Goal: Check status: Check status

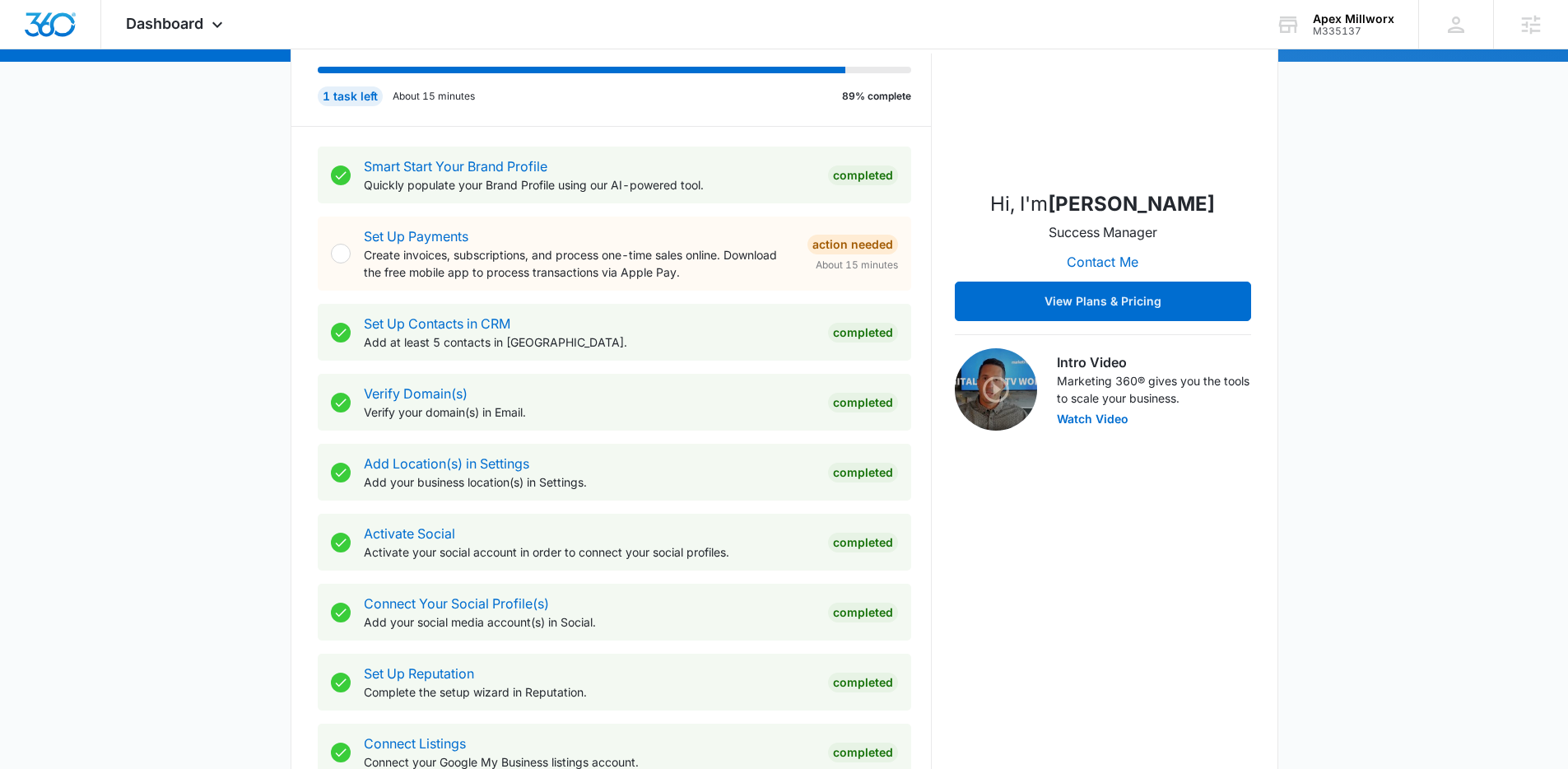
scroll to position [553, 0]
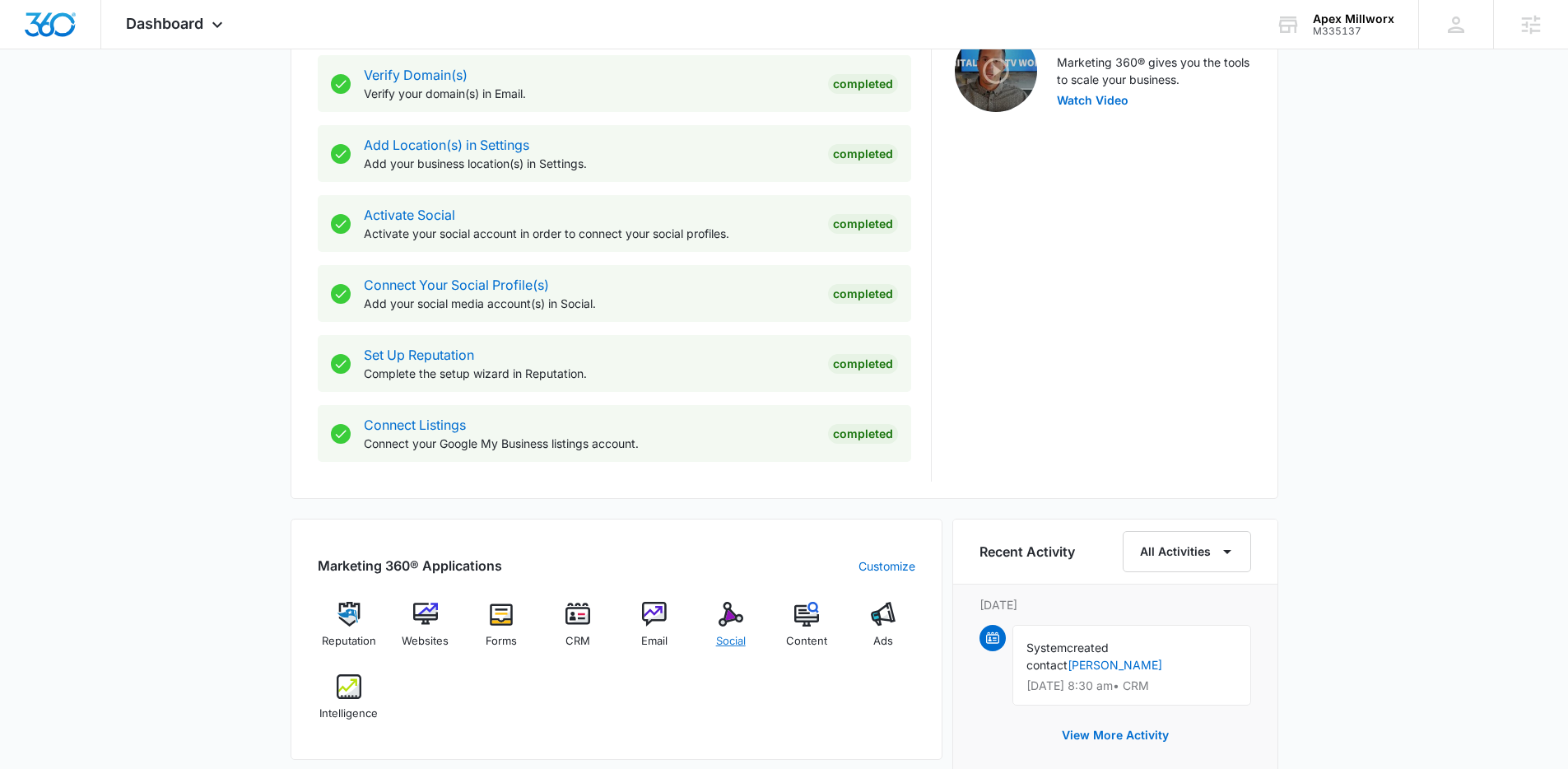
click at [735, 615] on img at bounding box center [730, 613] width 25 height 25
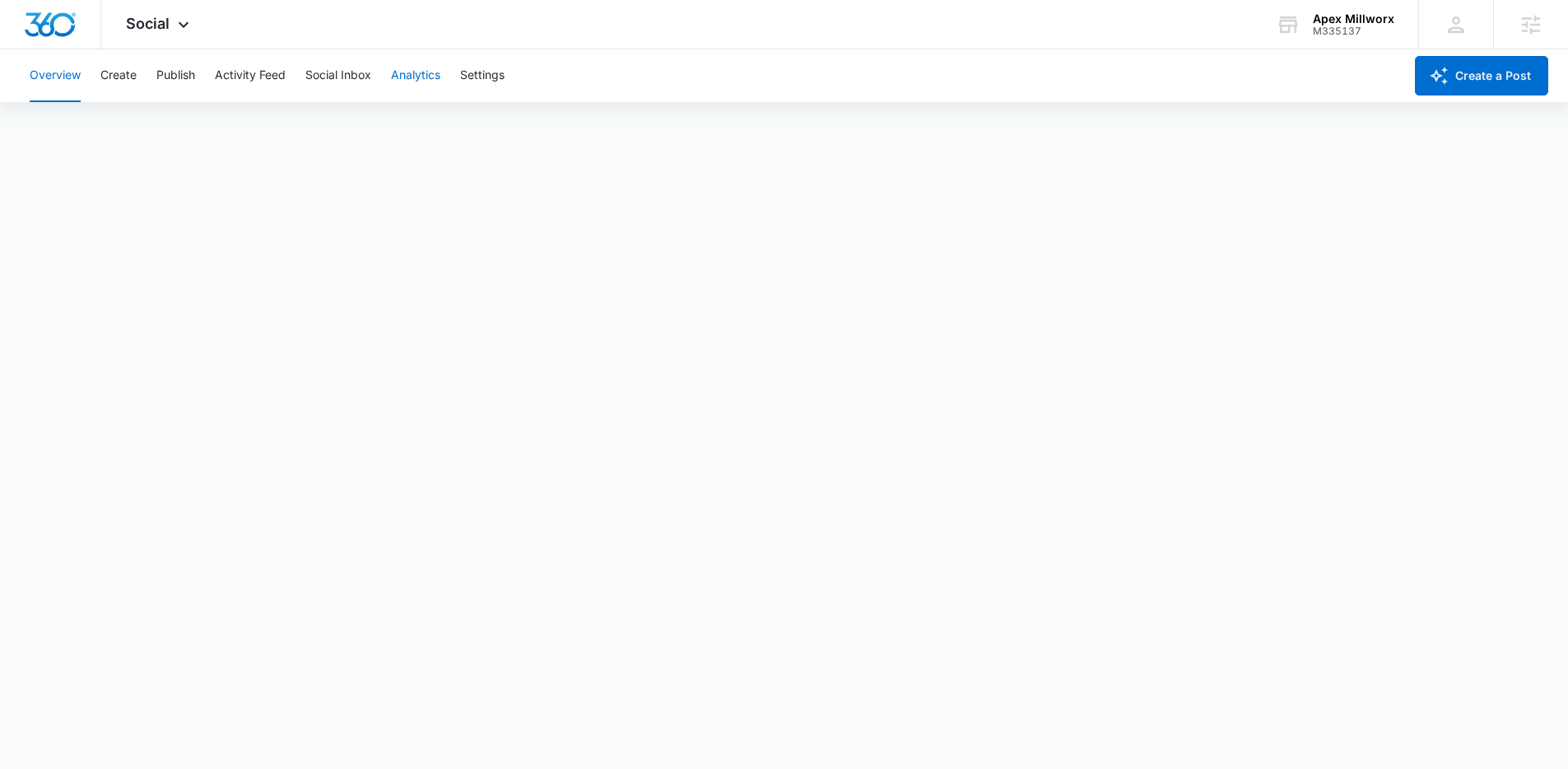
click at [404, 78] on button "Analytics" at bounding box center [415, 75] width 49 height 52
click at [542, 136] on button "Reports" at bounding box center [542, 126] width 42 height 46
